Goal: Task Accomplishment & Management: Use online tool/utility

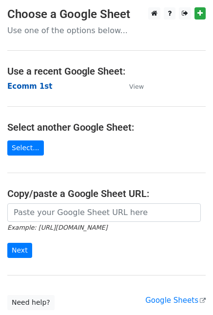
click at [21, 87] on strong "Ecomm 1st" at bounding box center [29, 86] width 45 height 9
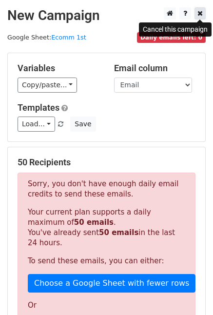
click at [202, 11] on icon at bounding box center [199, 13] width 5 height 7
